Goal: Check status: Check status

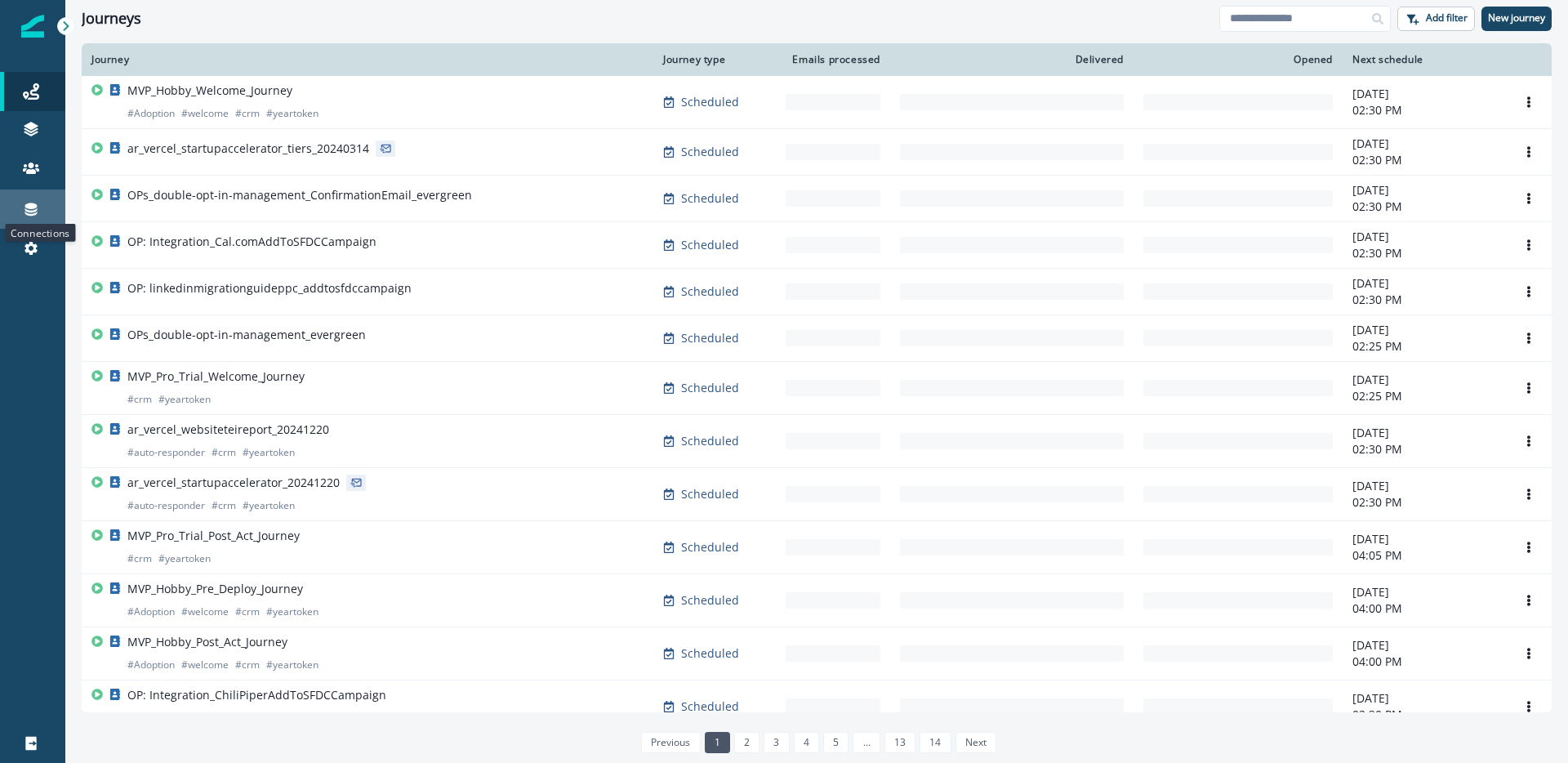
click at [37, 214] on icon at bounding box center [31, 209] width 17 height 17
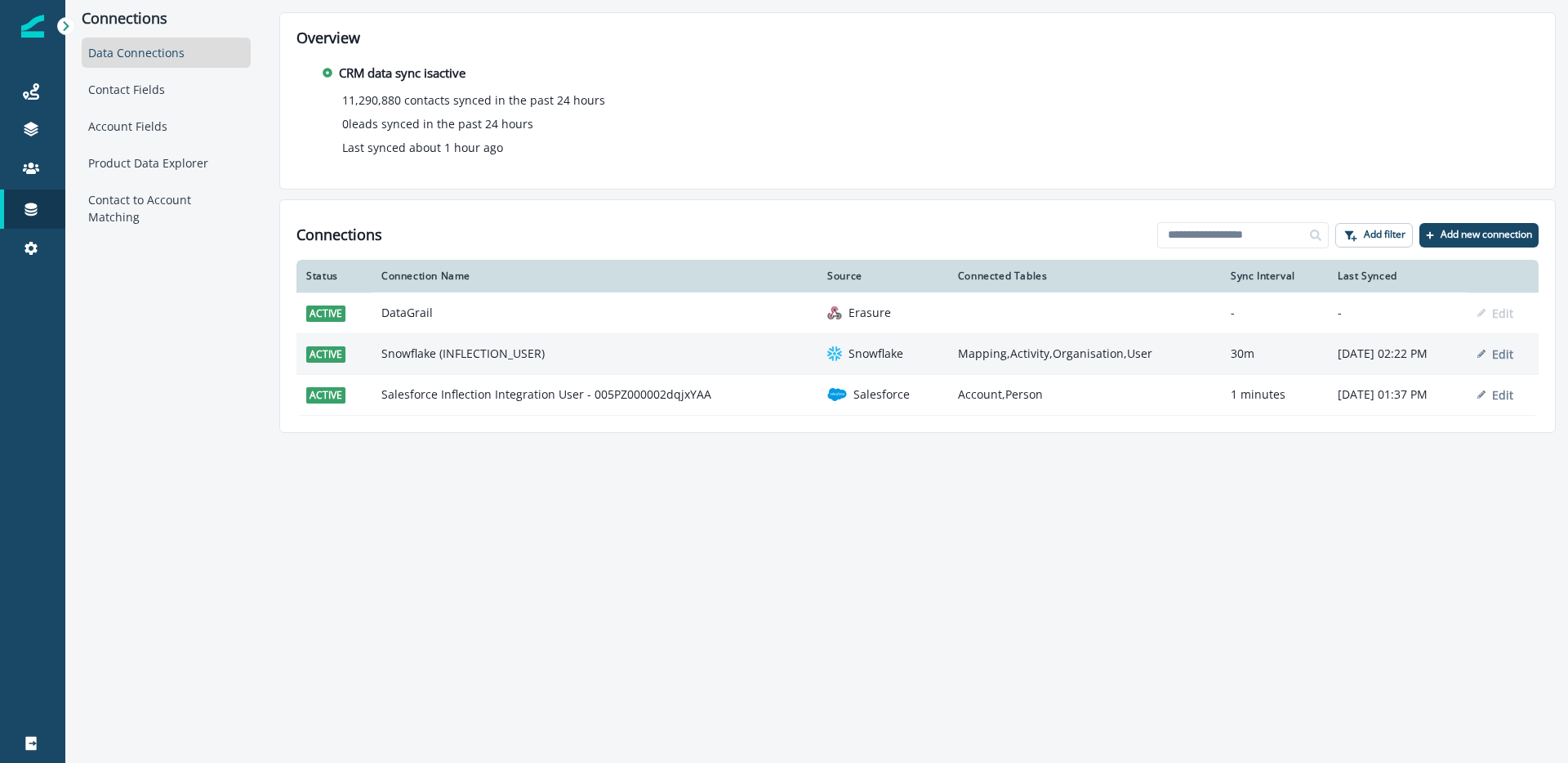
click at [600, 356] on td "Snowflake (INFLECTION_USER)" at bounding box center [594, 354] width 446 height 41
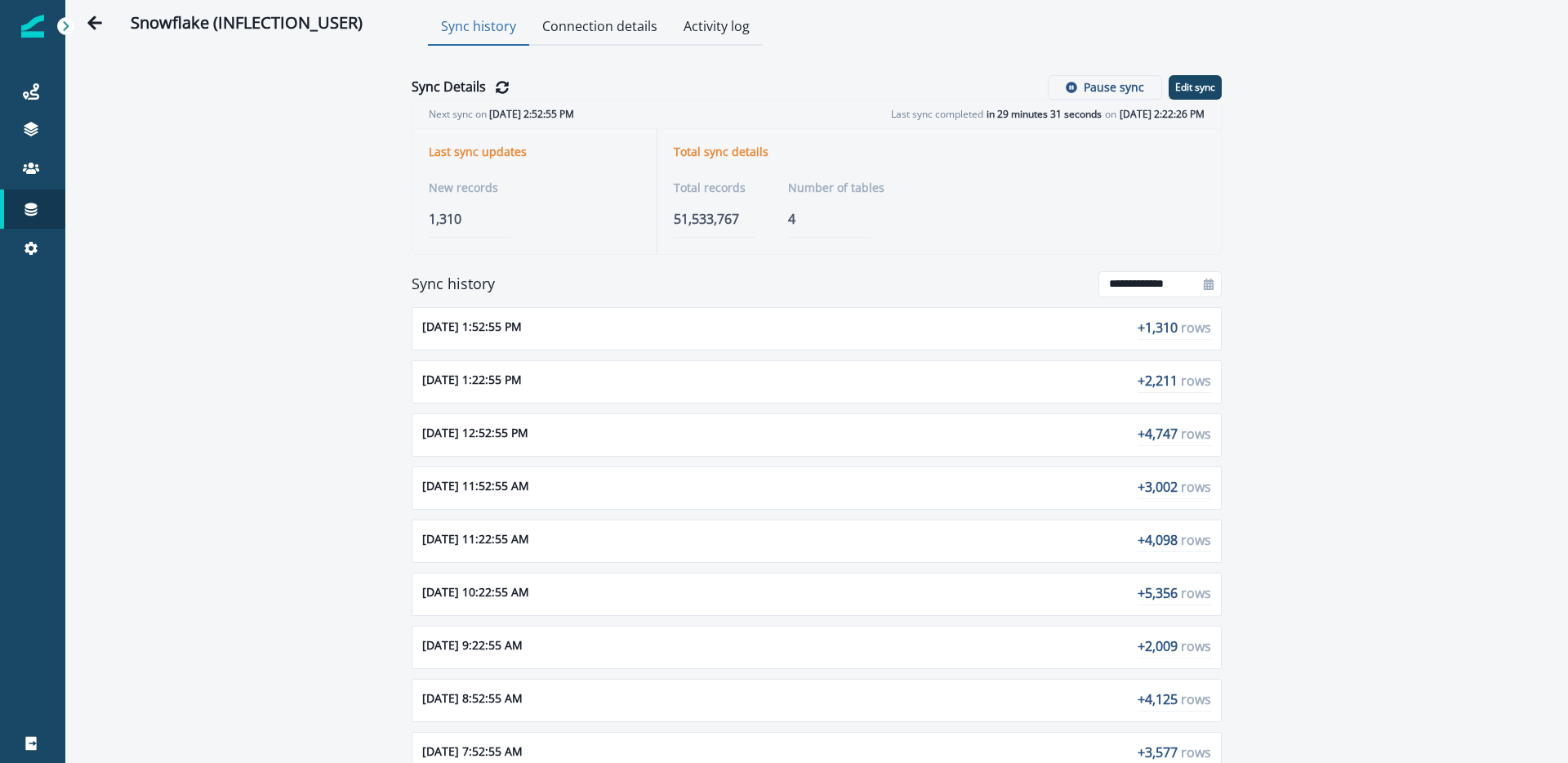
click at [598, 30] on button "Connection details" at bounding box center [600, 27] width 141 height 36
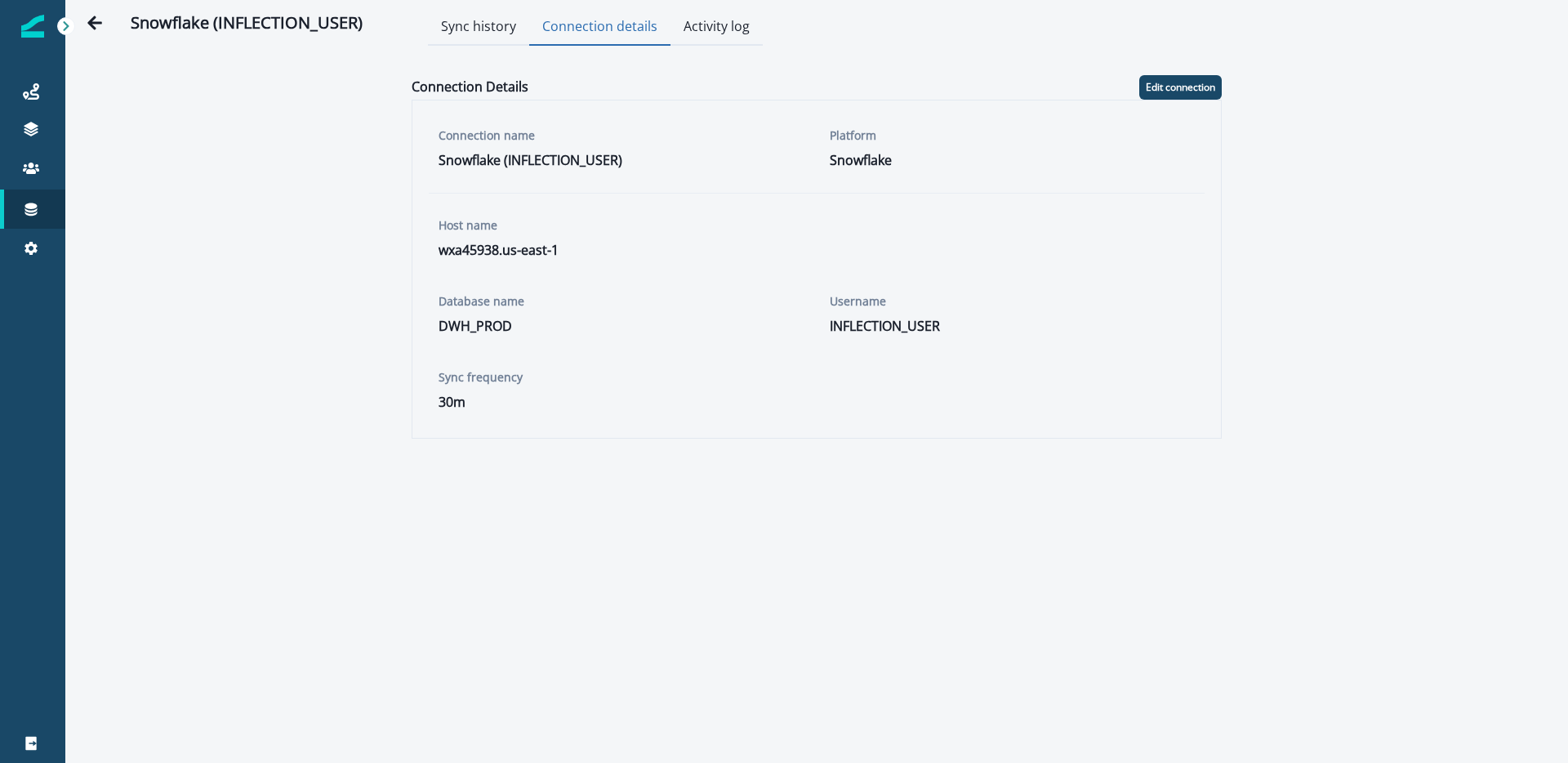
click at [704, 37] on button "Activity log" at bounding box center [716, 27] width 93 height 36
click at [615, 40] on button "Connection details" at bounding box center [600, 27] width 141 height 36
click at [718, 40] on button "Activity log" at bounding box center [716, 27] width 93 height 36
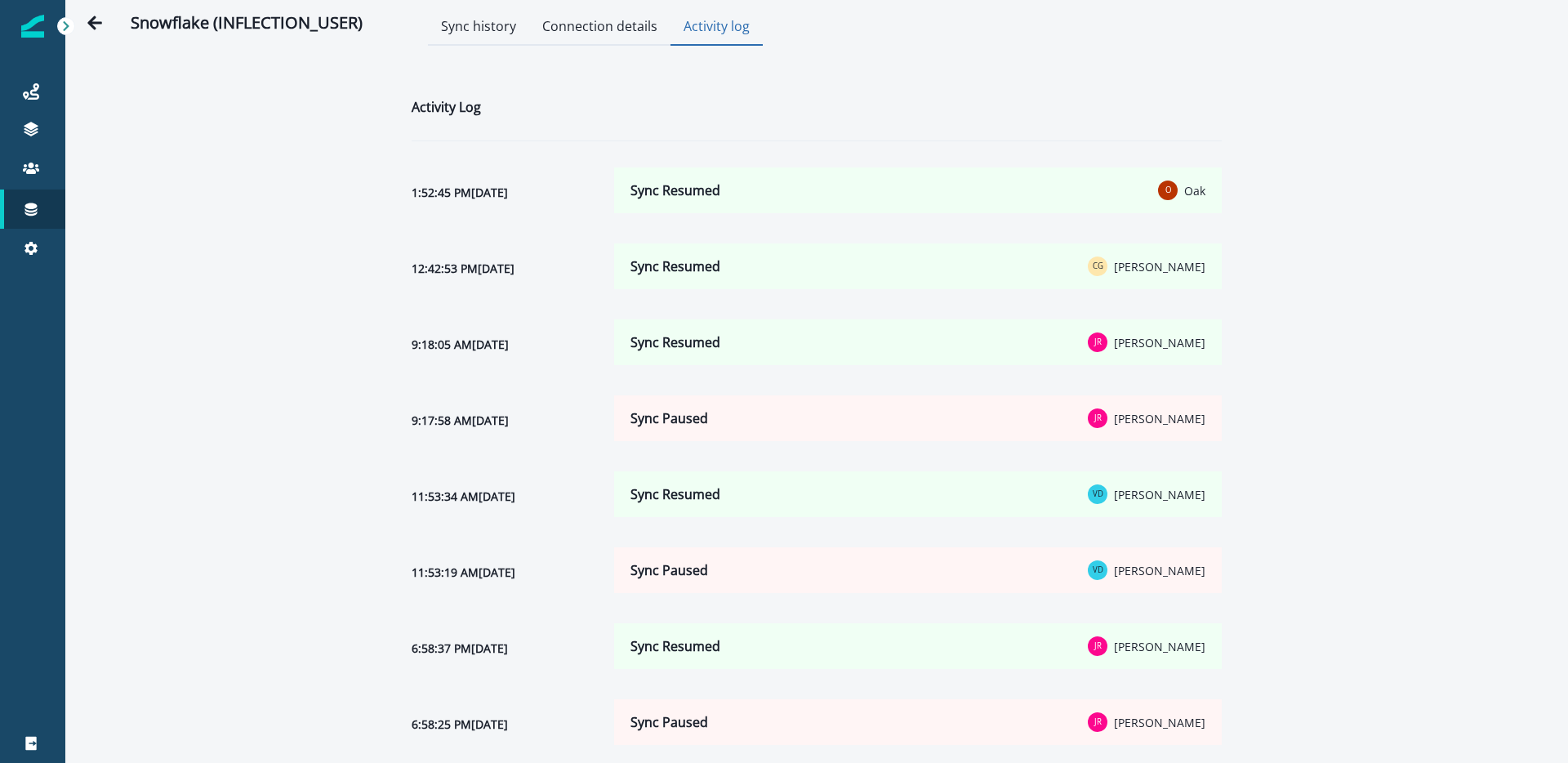
click at [624, 38] on button "Connection details" at bounding box center [600, 27] width 141 height 36
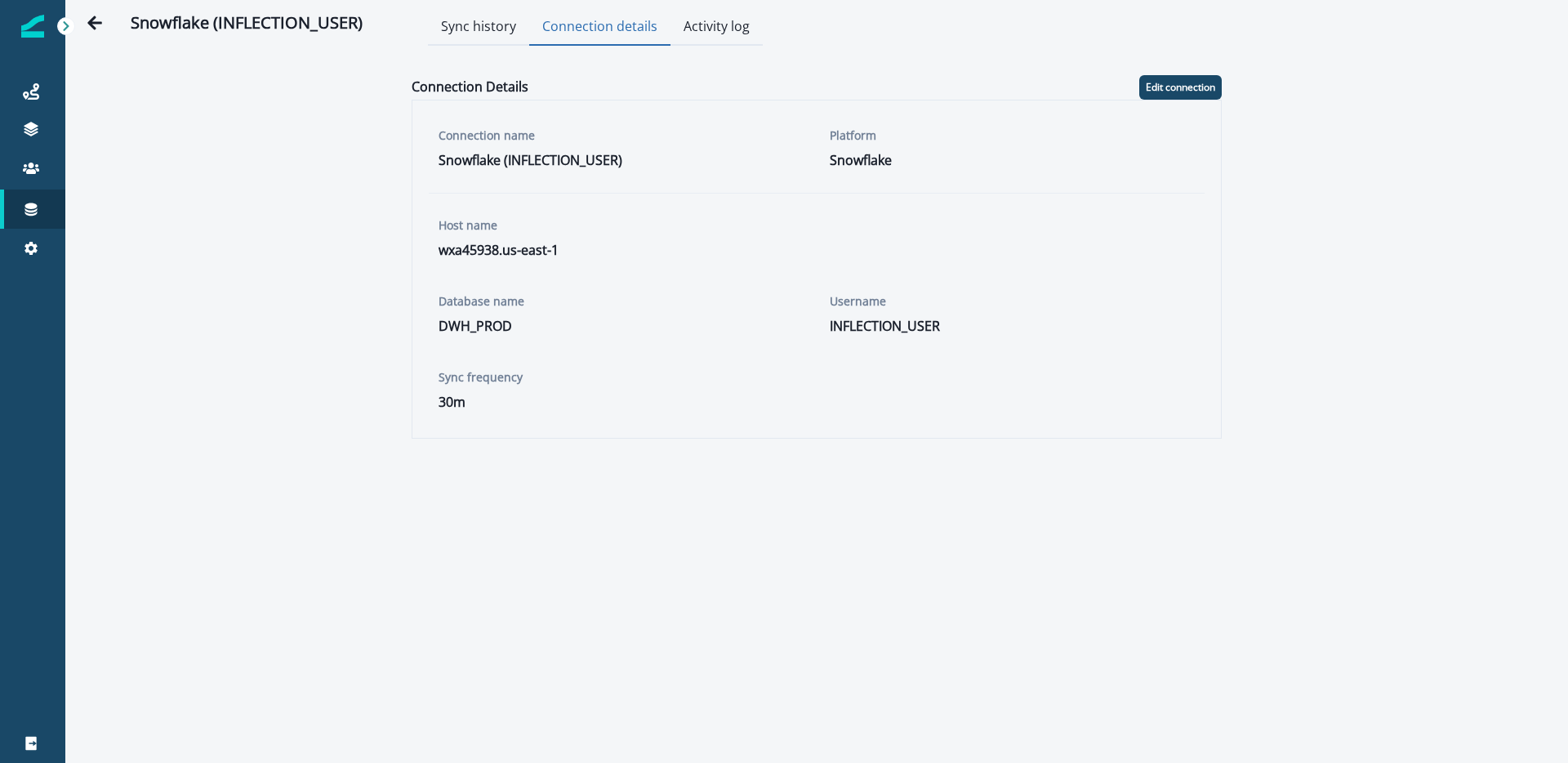
click at [509, 36] on button "Sync history" at bounding box center [478, 27] width 101 height 36
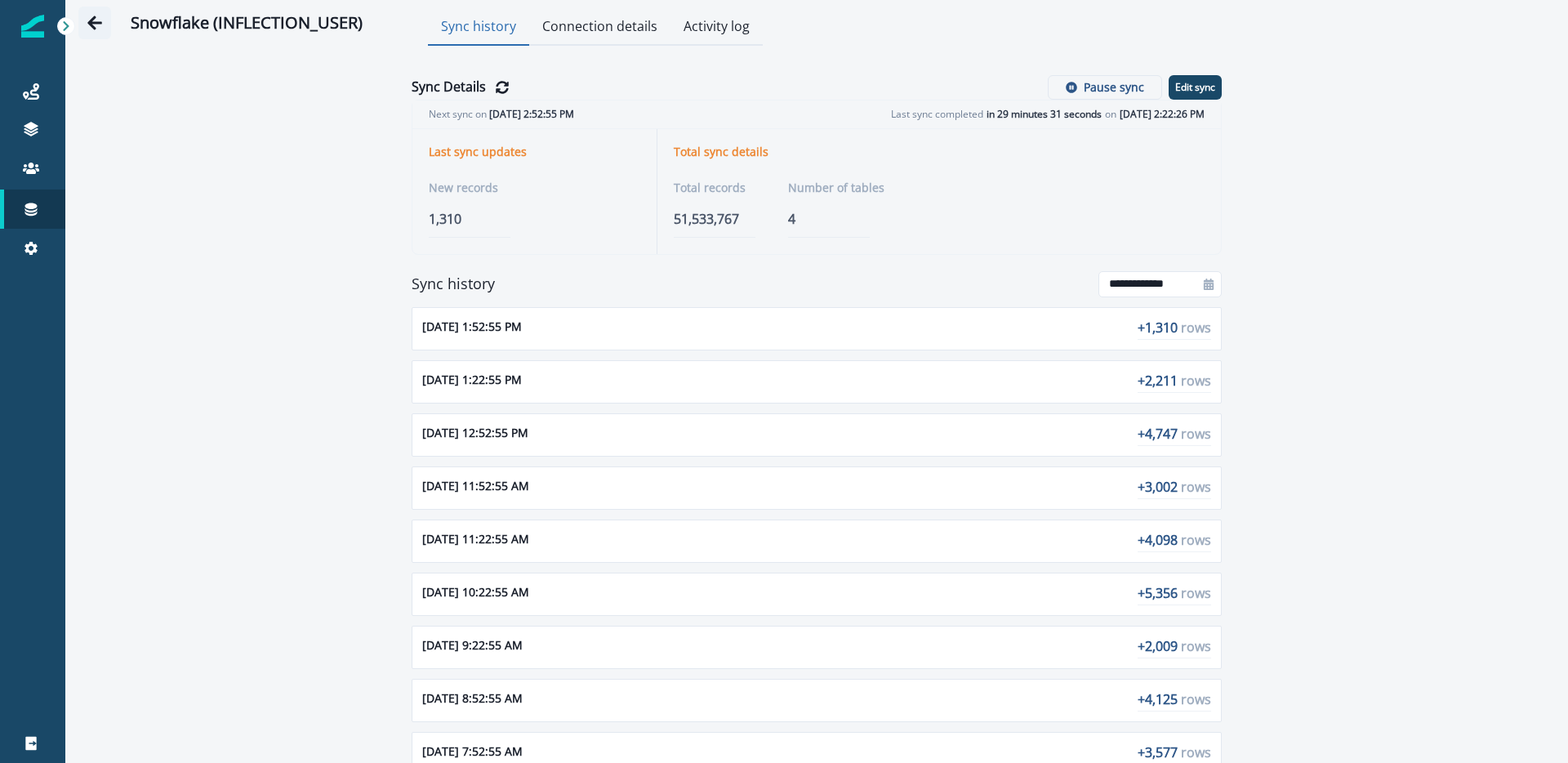
click at [96, 25] on icon "Go back" at bounding box center [94, 23] width 17 height 17
